Goal: Check status: Check status

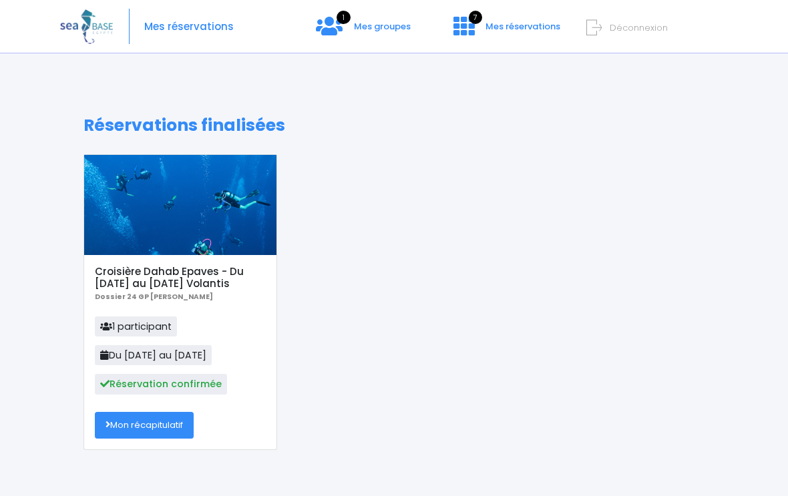
click at [174, 420] on link "Mon récapitulatif" at bounding box center [144, 425] width 99 height 27
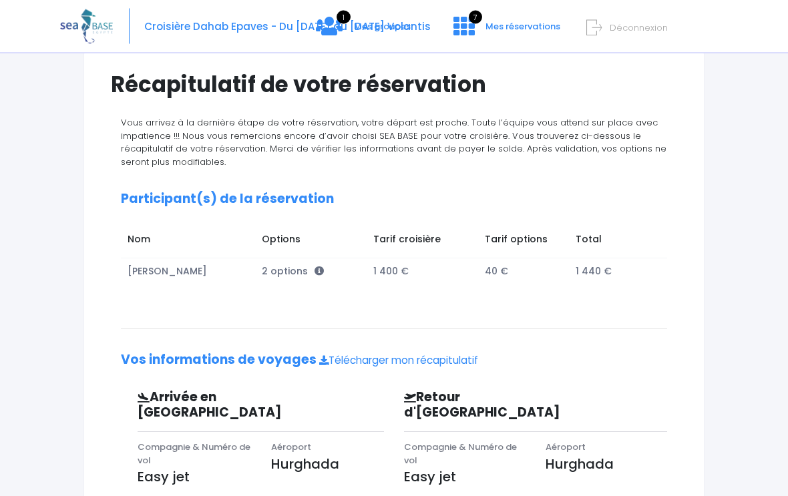
scroll to position [95, 0]
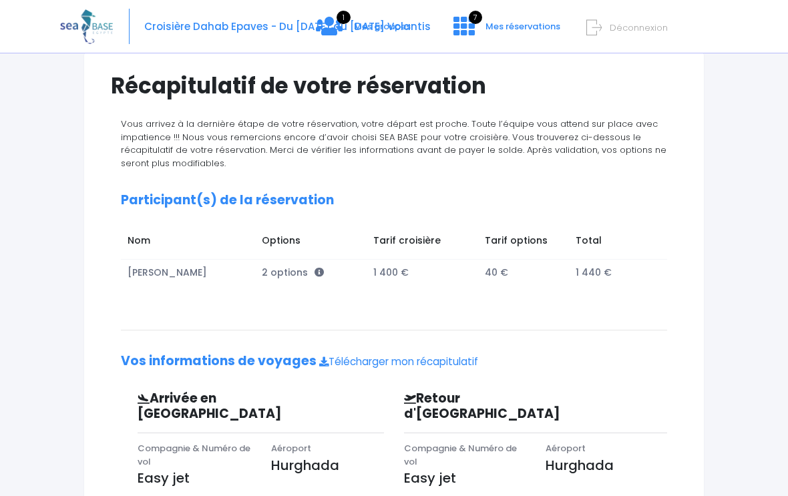
click at [350, 24] on span "1" at bounding box center [343, 17] width 14 height 13
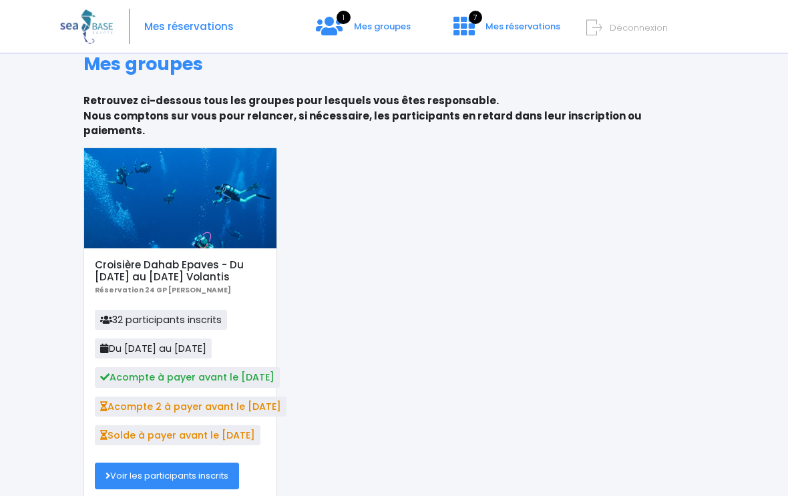
scroll to position [37, 0]
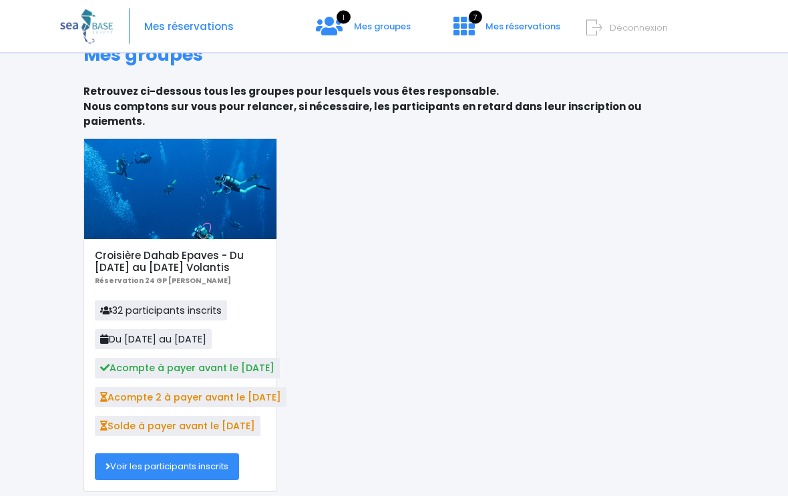
click at [212, 454] on link "Voir les participants inscrits" at bounding box center [167, 467] width 144 height 27
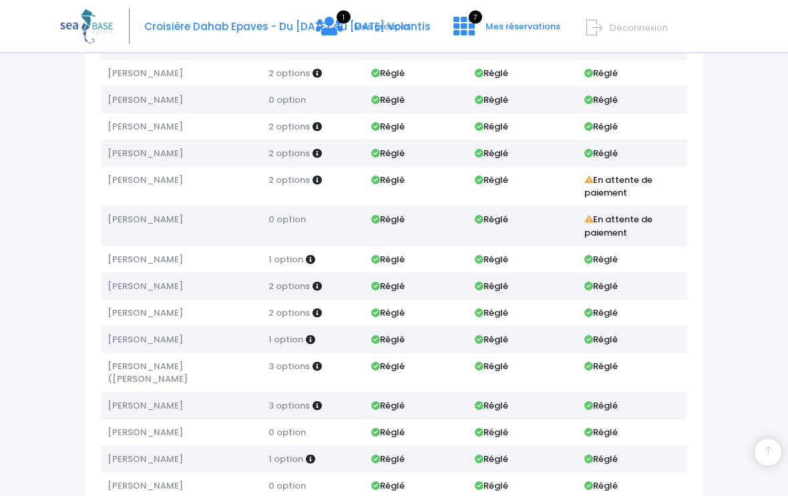
scroll to position [295, 0]
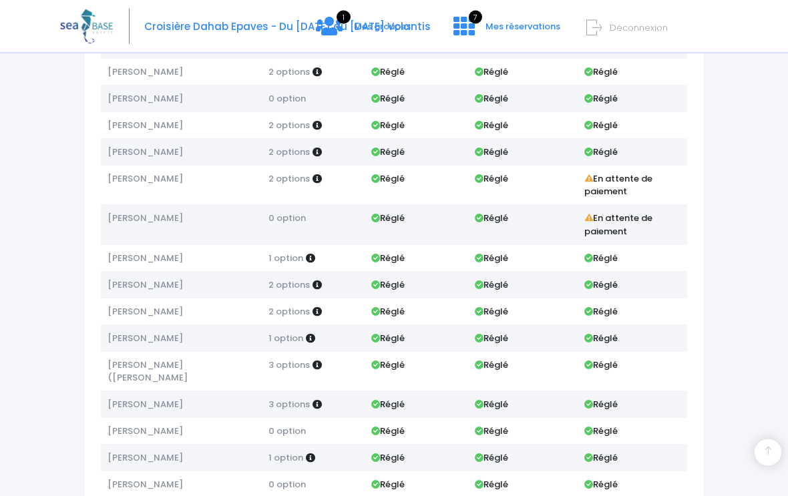
click at [323, 356] on td "3 options" at bounding box center [313, 372] width 103 height 40
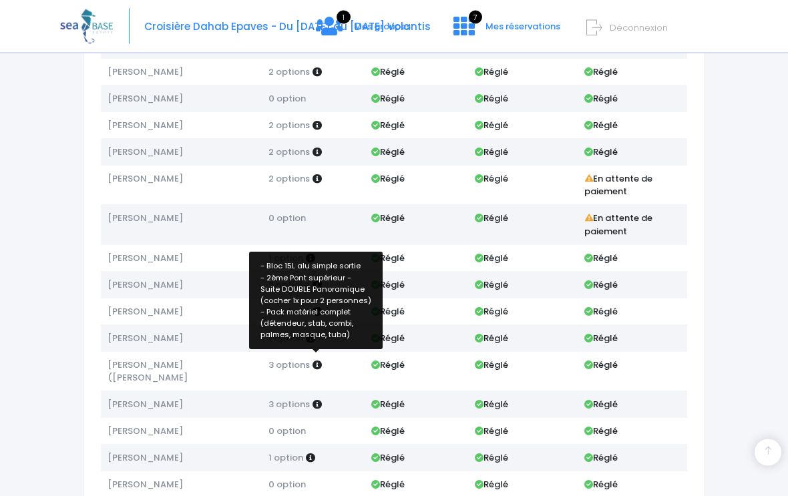
scroll to position [296, 0]
click at [314, 360] on icon at bounding box center [316, 364] width 9 height 9
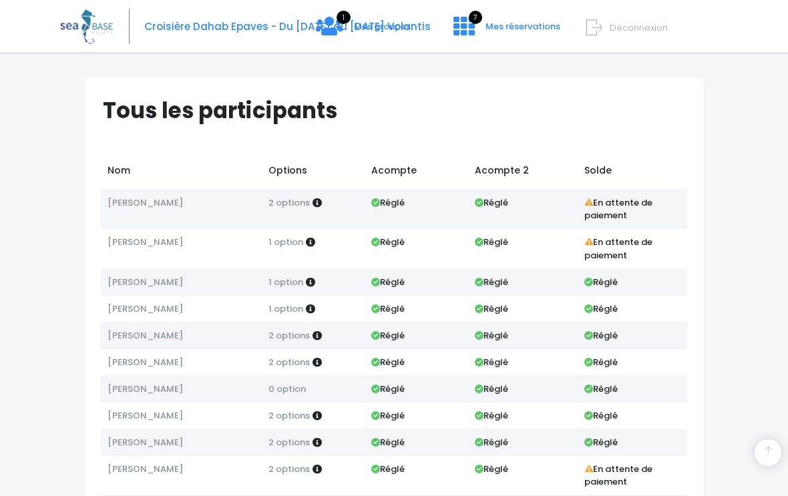
scroll to position [0, 0]
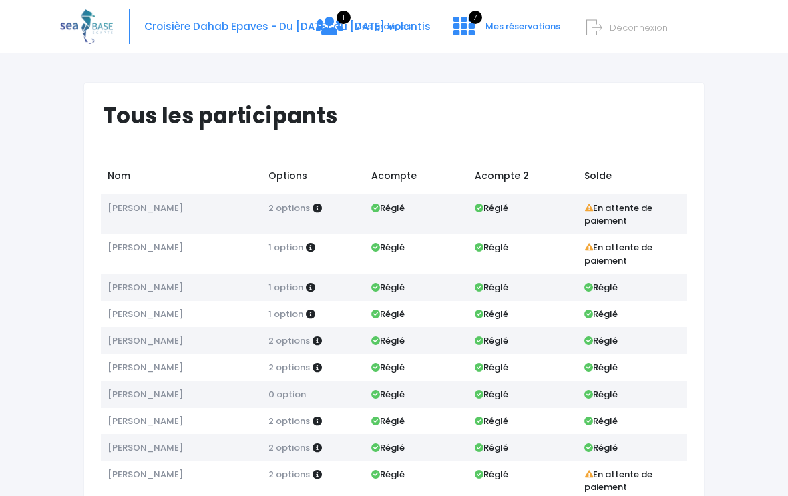
click at [475, 32] on link "7 Mes réservations" at bounding box center [505, 31] width 125 height 13
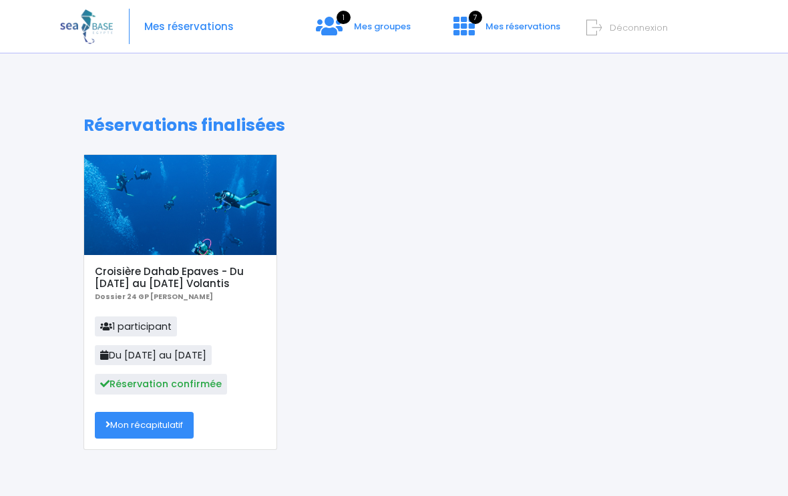
click at [162, 426] on link "Mon récapitulatif" at bounding box center [144, 425] width 99 height 27
click at [344, 27] on link "1 Mes groupes" at bounding box center [363, 31] width 116 height 13
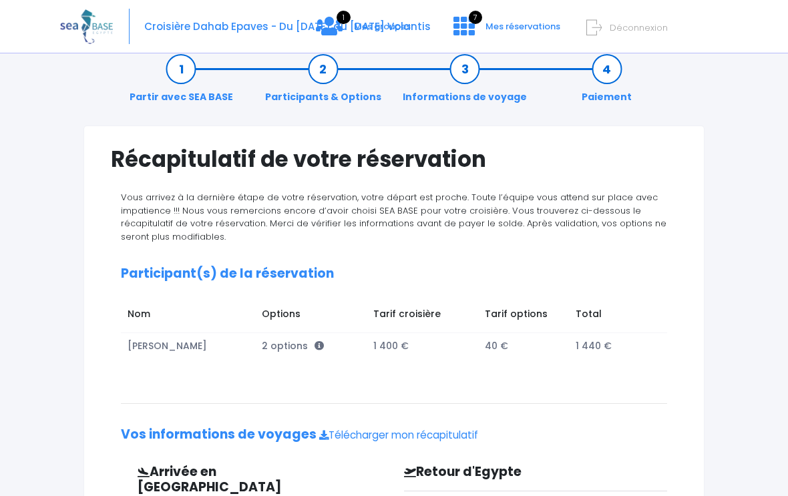
scroll to position [19, 0]
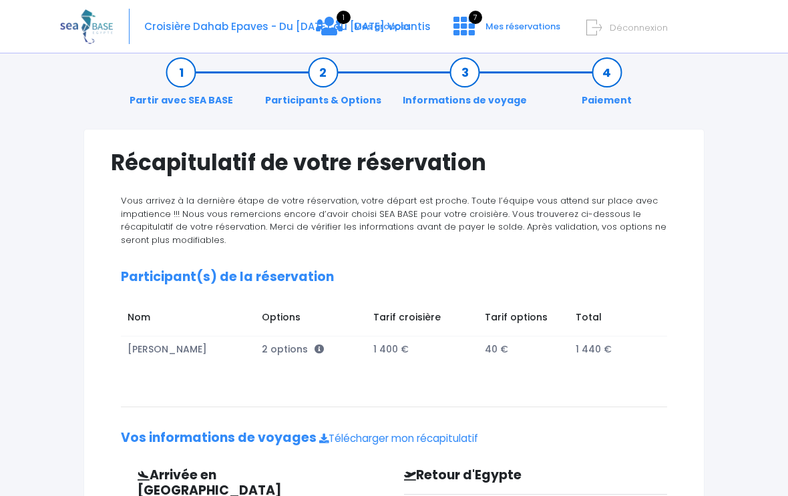
click at [308, 338] on td "2 options" at bounding box center [310, 349] width 111 height 27
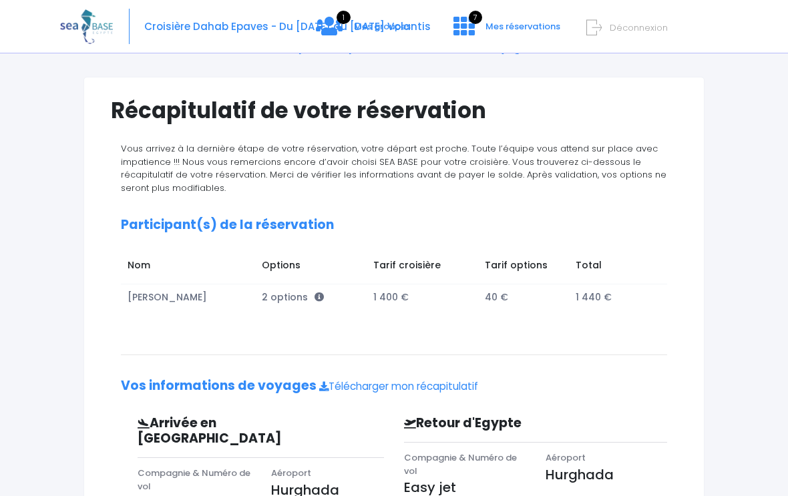
scroll to position [0, 0]
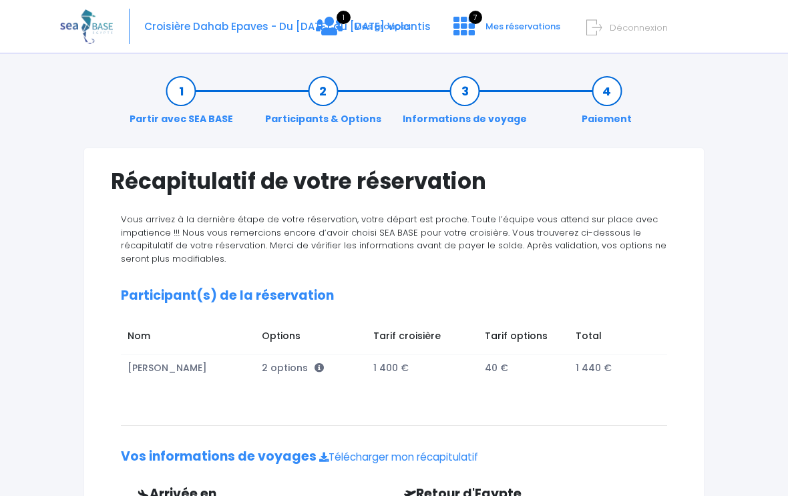
click at [601, 374] on td "1 440 €" at bounding box center [611, 367] width 85 height 27
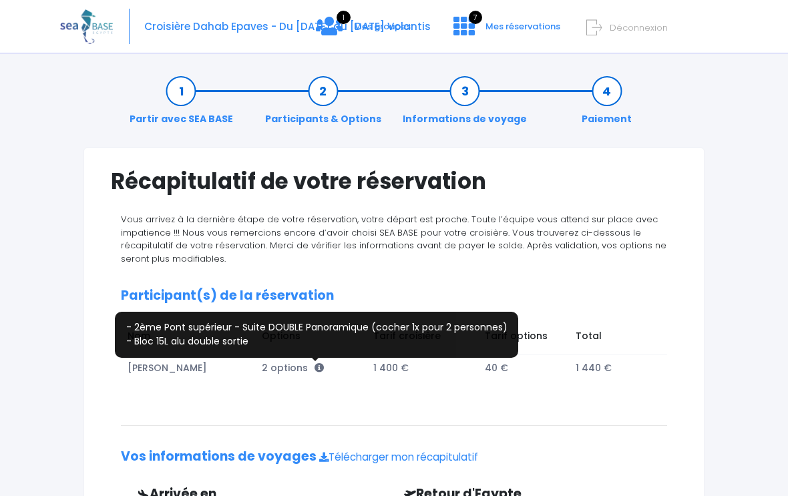
click at [314, 371] on icon at bounding box center [318, 367] width 9 height 9
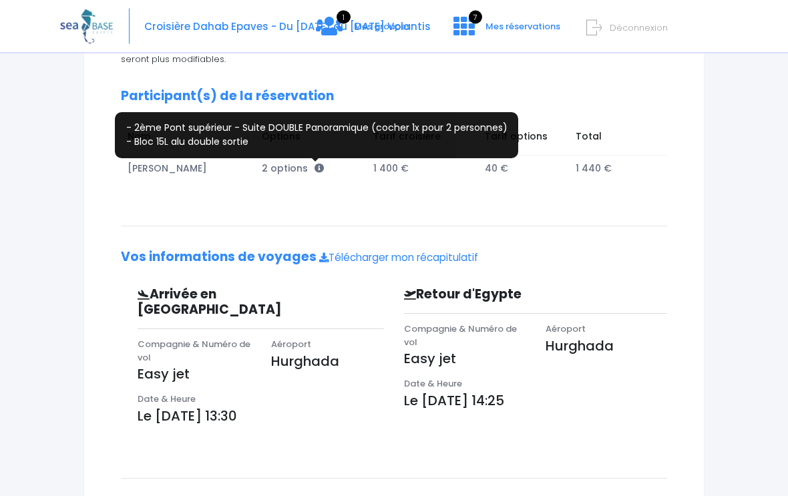
scroll to position [196, 0]
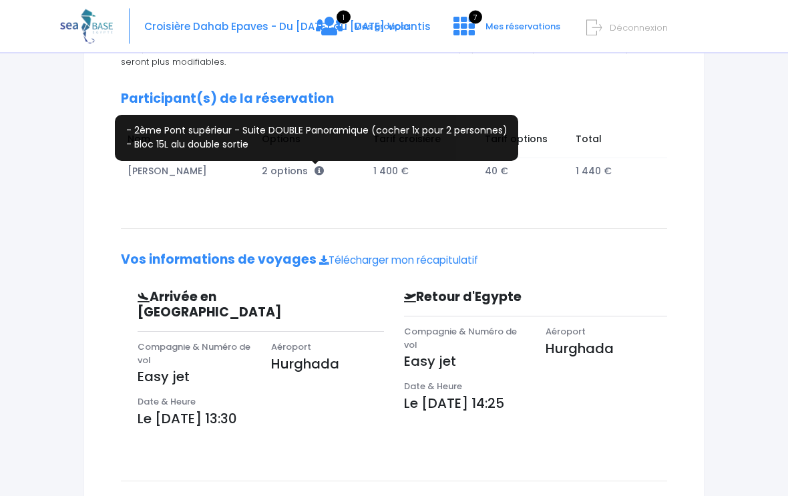
click at [697, 365] on div "Récapitulatif de votre réservation Vous arrivez à la dernière étape de votre ré…" at bounding box center [393, 266] width 621 height 631
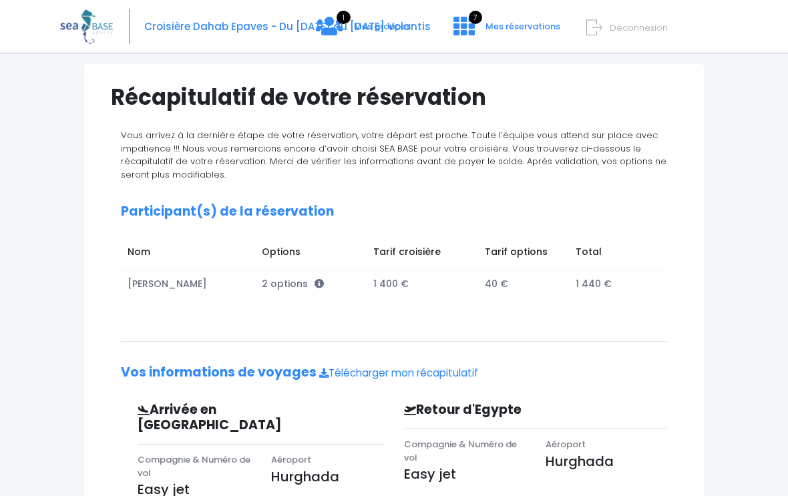
scroll to position [0, 0]
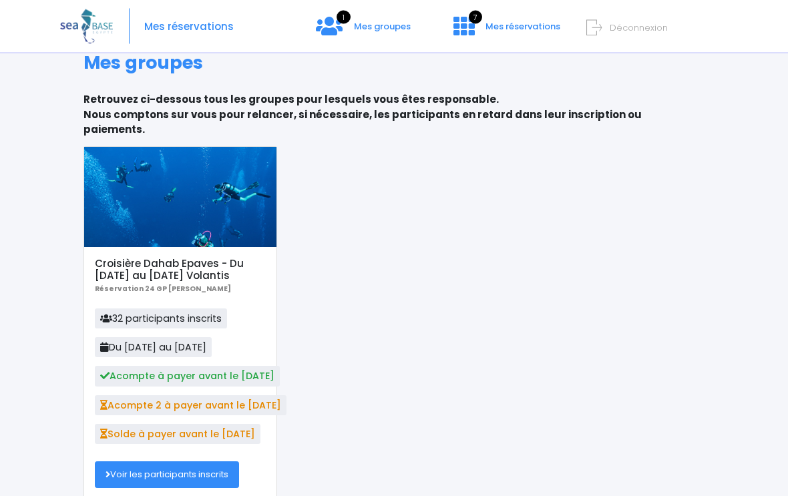
scroll to position [30, 0]
click at [224, 461] on link "Voir les participants inscrits" at bounding box center [167, 474] width 144 height 27
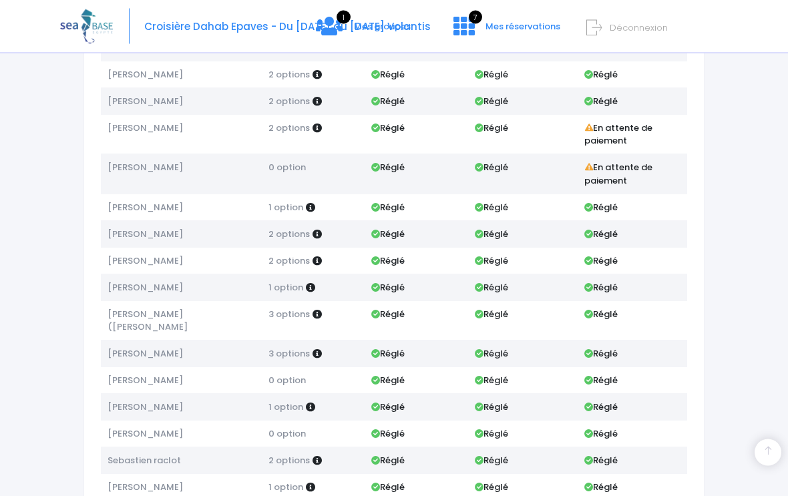
scroll to position [343, 0]
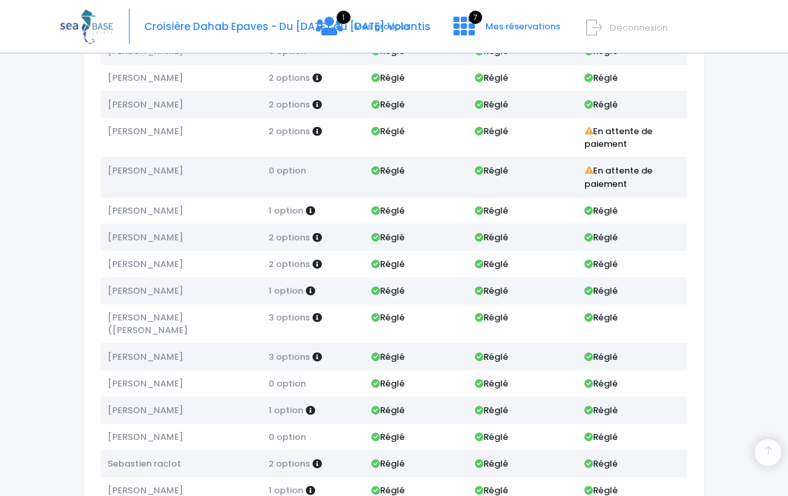
click at [312, 313] on icon at bounding box center [316, 317] width 9 height 9
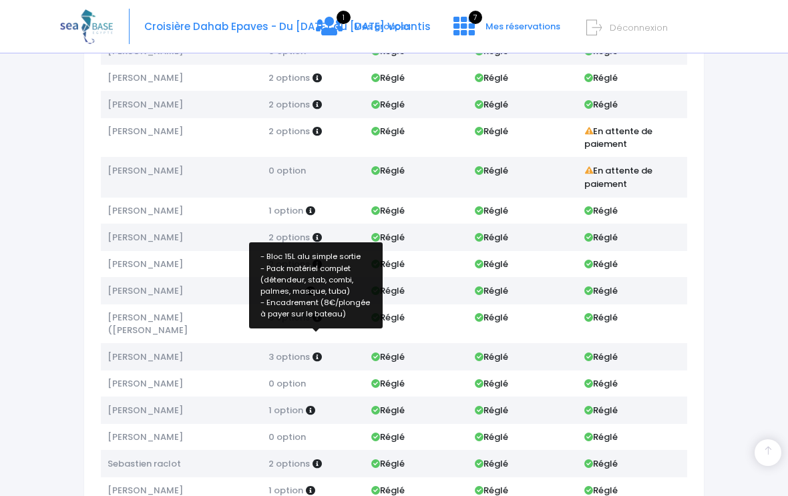
click at [313, 352] on icon at bounding box center [316, 356] width 9 height 9
click at [39, 318] on div "Notre plateforme de réservation n'est pas compatible avec votre appareil. Veuil…" at bounding box center [394, 284] width 788 height 1254
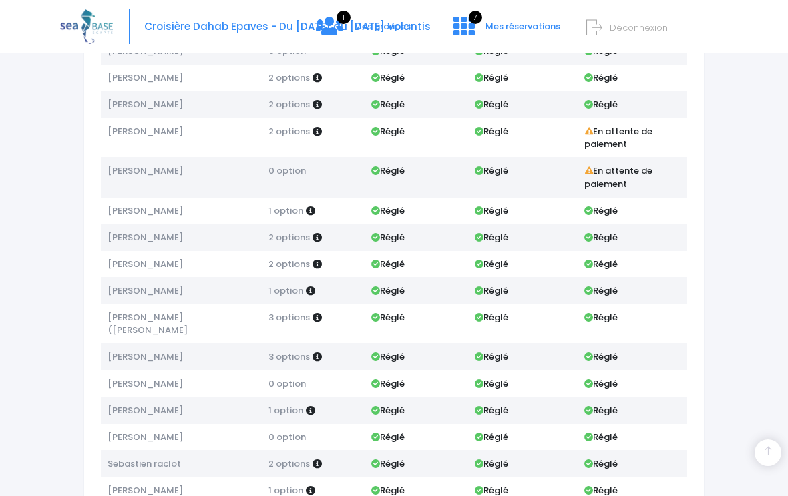
click at [741, 336] on div "Notre plateforme de réservation n'est pas compatible avec votre appareil. Veuil…" at bounding box center [394, 284] width 788 height 1254
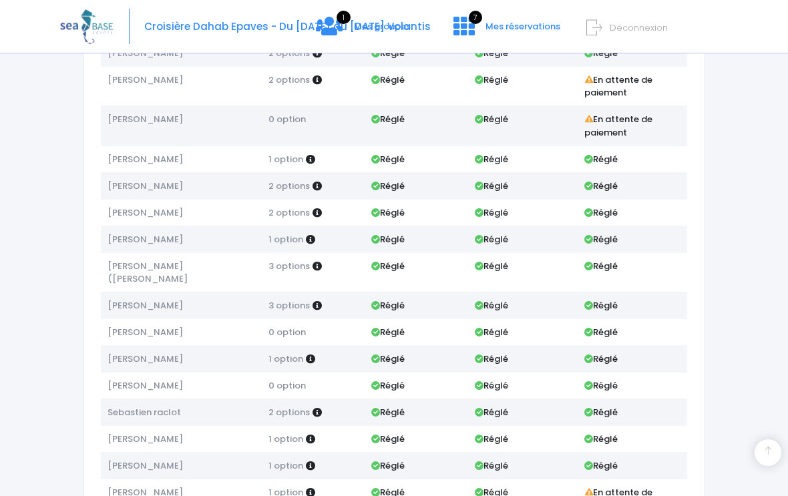
scroll to position [401, 0]
